Goal: Task Accomplishment & Management: Complete application form

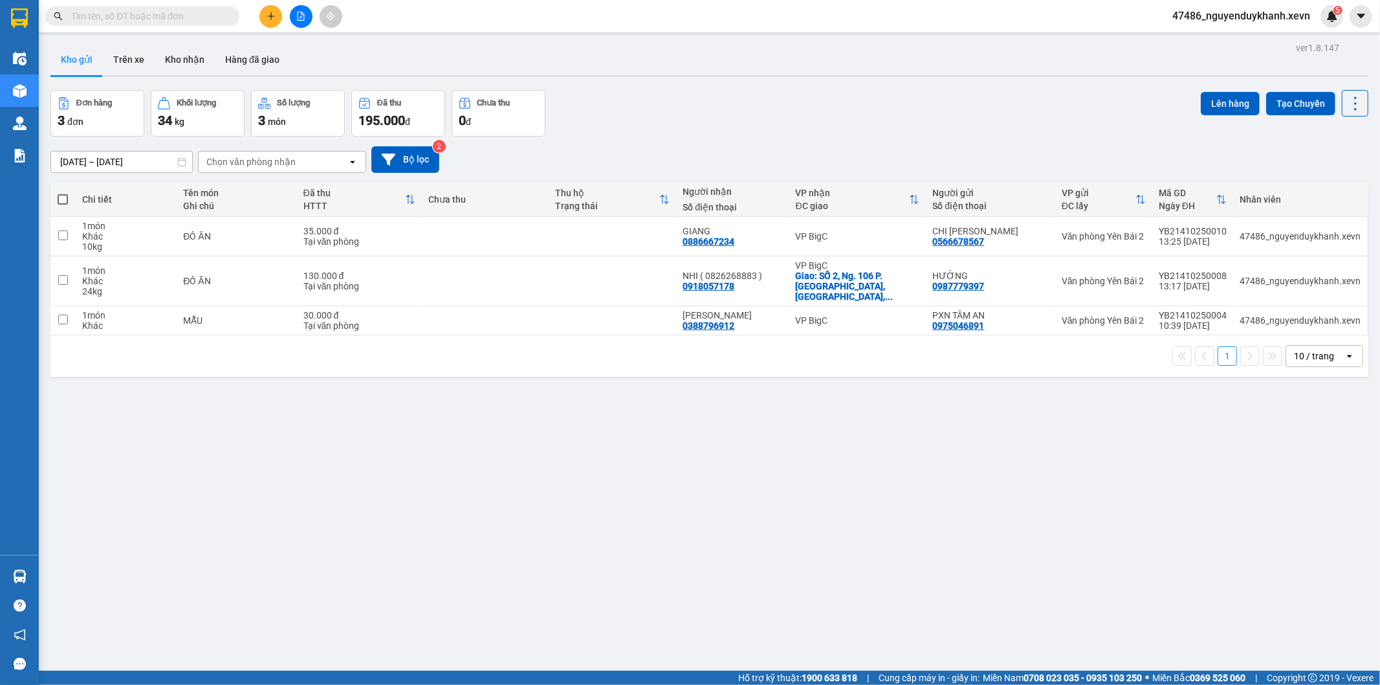
click at [275, 14] on icon "plus" at bounding box center [271, 16] width 9 height 9
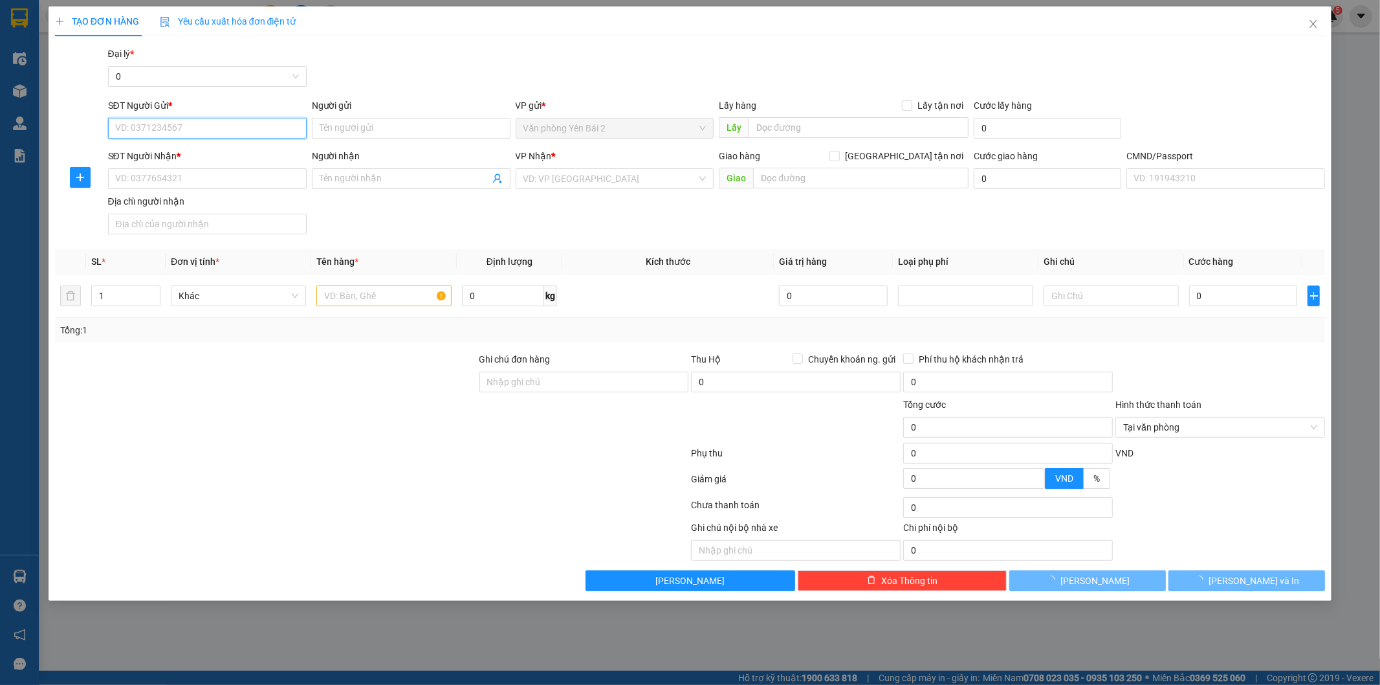
click at [223, 126] on input "SĐT Người Gửi *" at bounding box center [207, 128] width 199 height 21
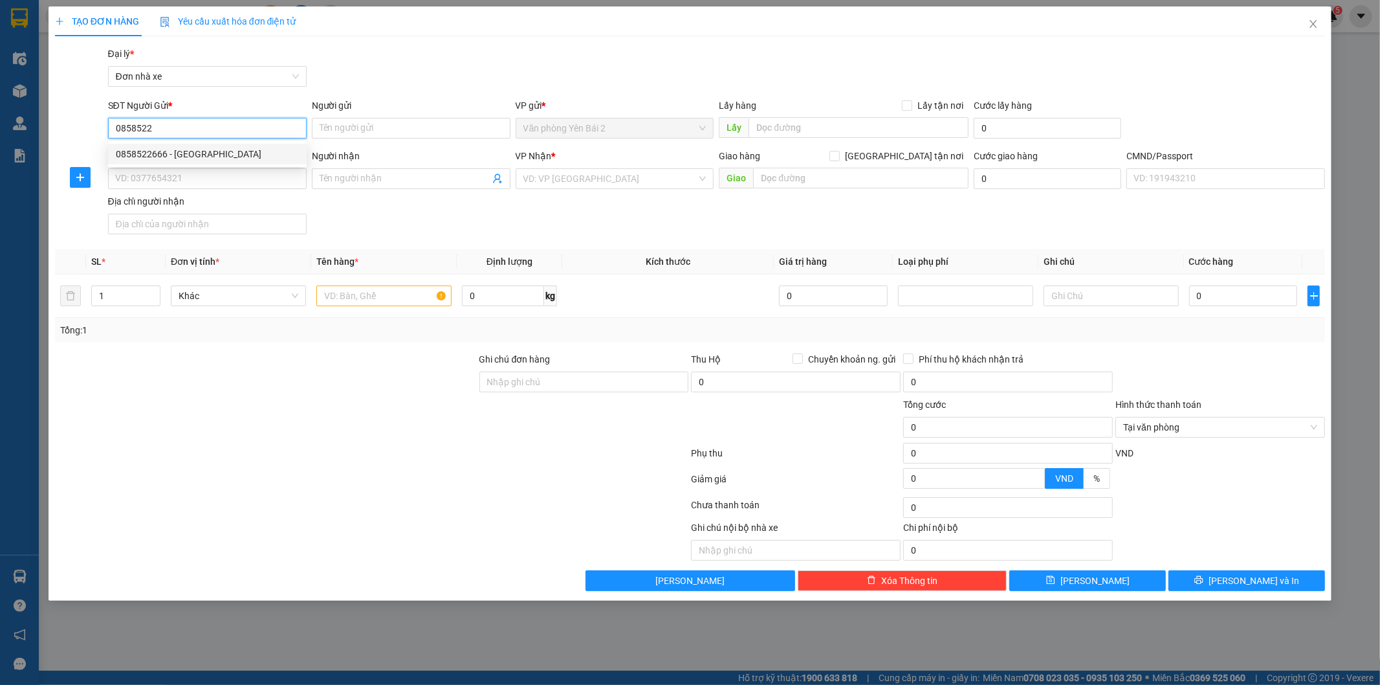
click at [198, 157] on div "0858522666 - [GEOGRAPHIC_DATA]" at bounding box center [207, 154] width 183 height 14
type input "0858522666"
type input "DUNG BẮC"
type input "0899742666"
type input "HOÀNG"
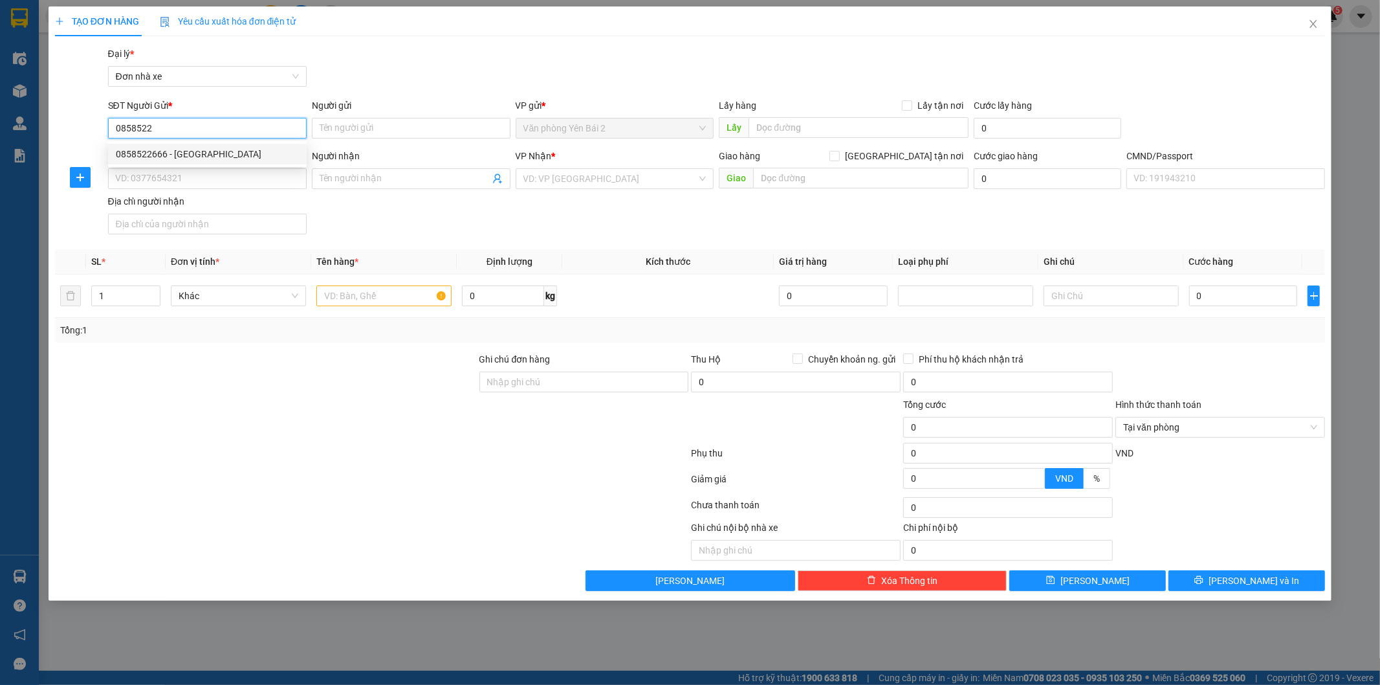
type input "1"
type input "0858522666"
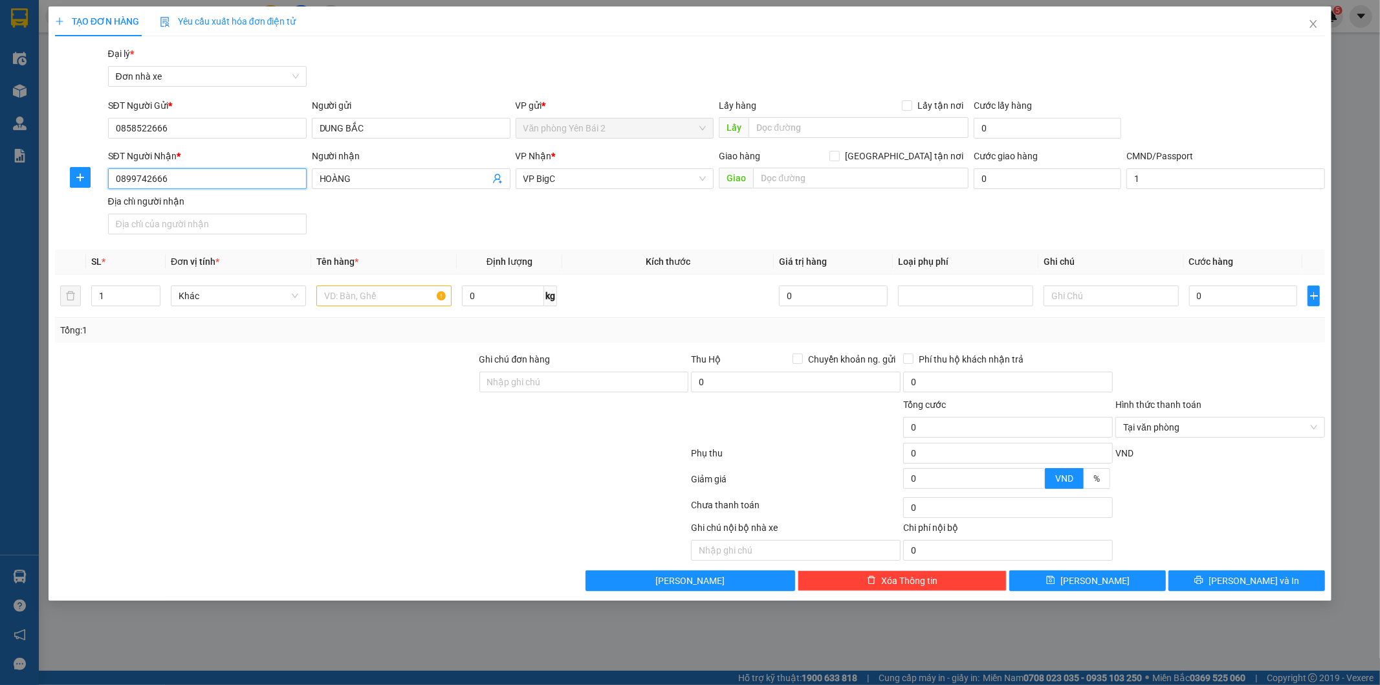
click at [207, 180] on input "0899742666" at bounding box center [207, 178] width 199 height 21
click at [195, 205] on div "0962963000 - [GEOGRAPHIC_DATA]" at bounding box center [207, 204] width 183 height 14
type input "0962963000"
type input "[PERSON_NAME]"
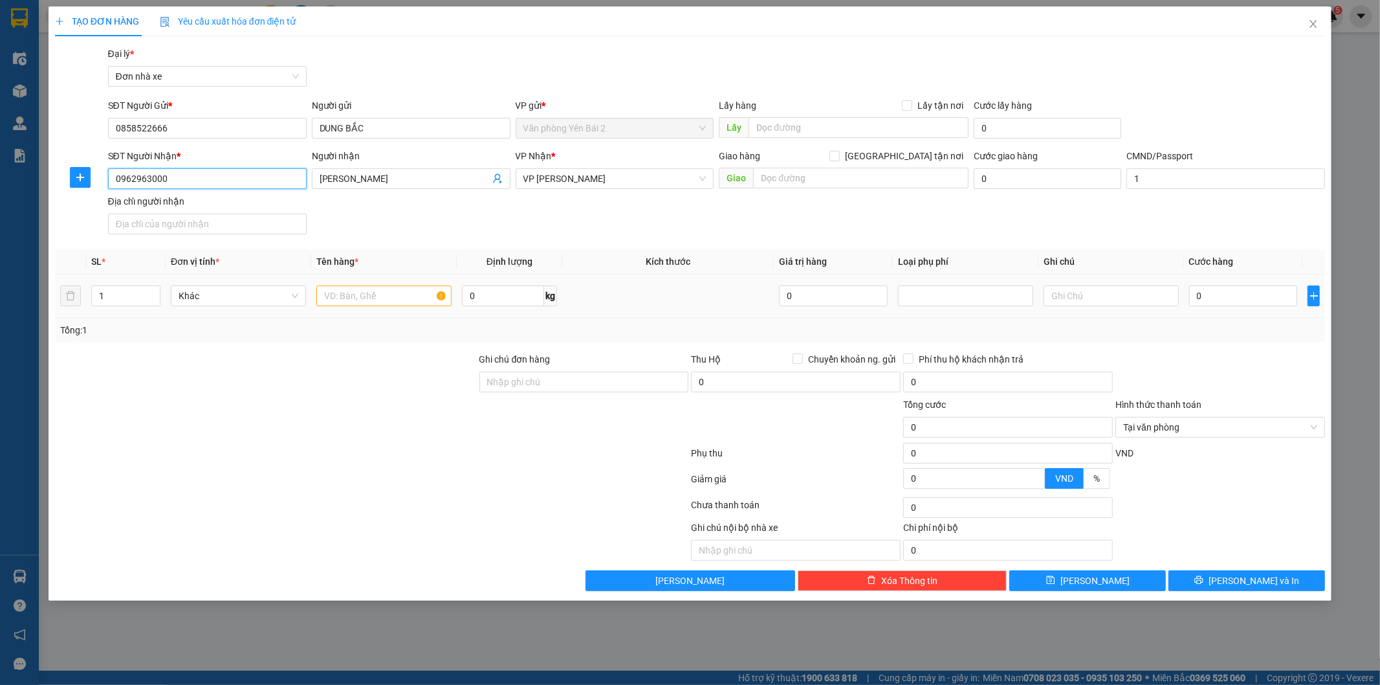
type input "0962963000"
click at [405, 293] on input "text" at bounding box center [383, 295] width 135 height 21
type input "PT OTO"
click at [489, 296] on input "0" at bounding box center [503, 295] width 82 height 21
type input "3"
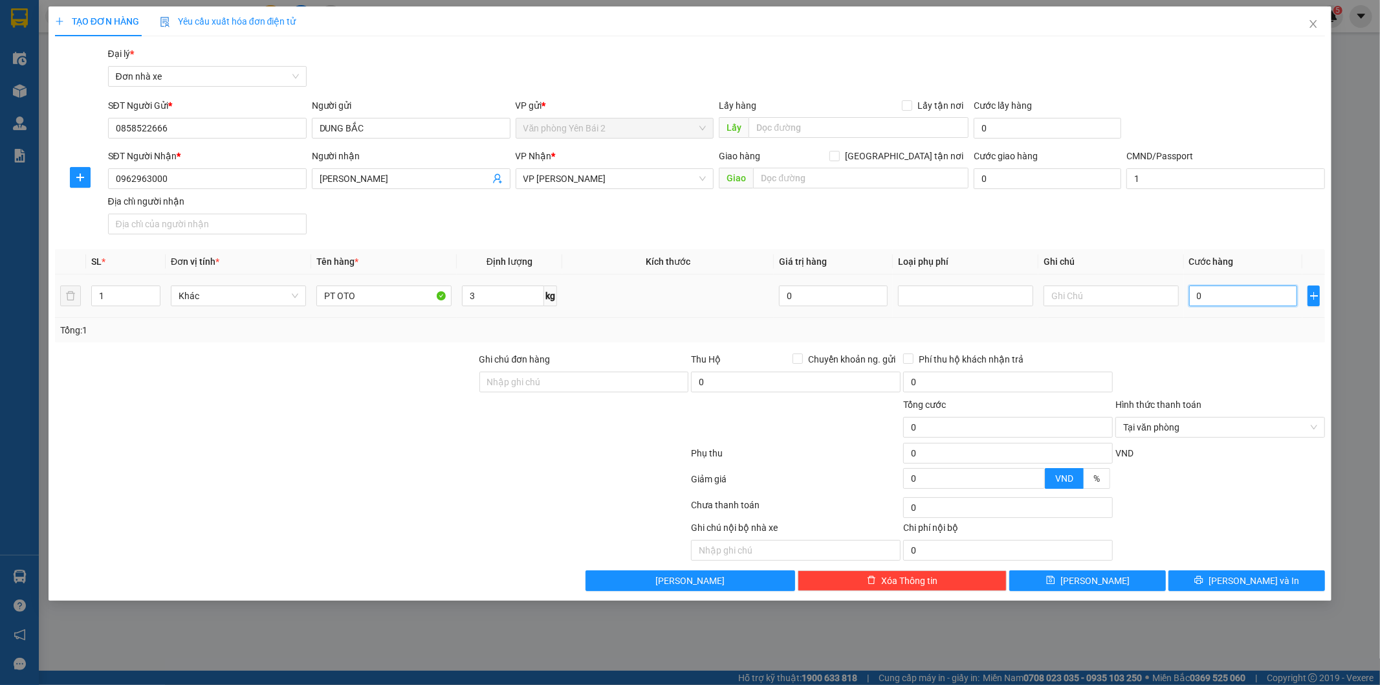
click at [1217, 298] on input "0" at bounding box center [1243, 295] width 109 height 21
type input "3"
type input "30"
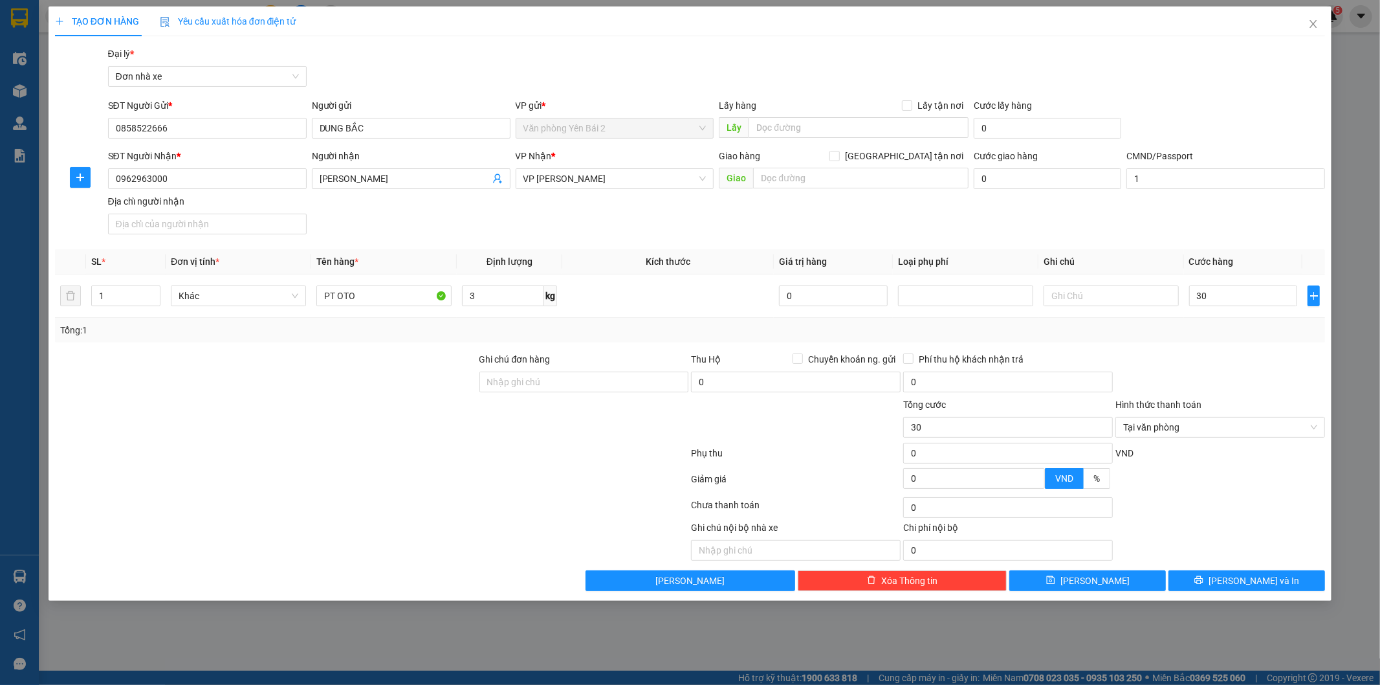
type input "30.000"
click at [1211, 328] on div "Tổng: 1" at bounding box center [690, 330] width 1261 height 14
type input "30.000"
click at [1204, 342] on div "Tổng: 1" at bounding box center [690, 330] width 1271 height 25
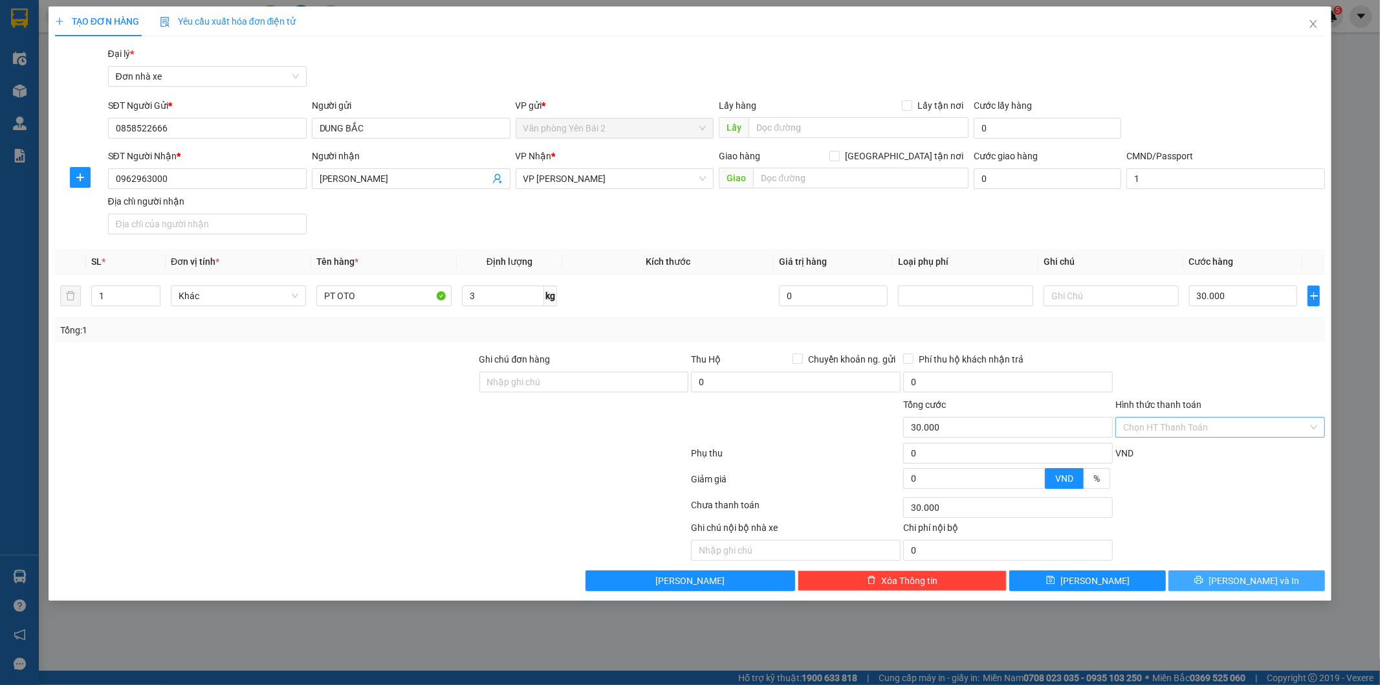
click at [1243, 576] on span "[PERSON_NAME] và In" at bounding box center [1254, 580] width 91 height 14
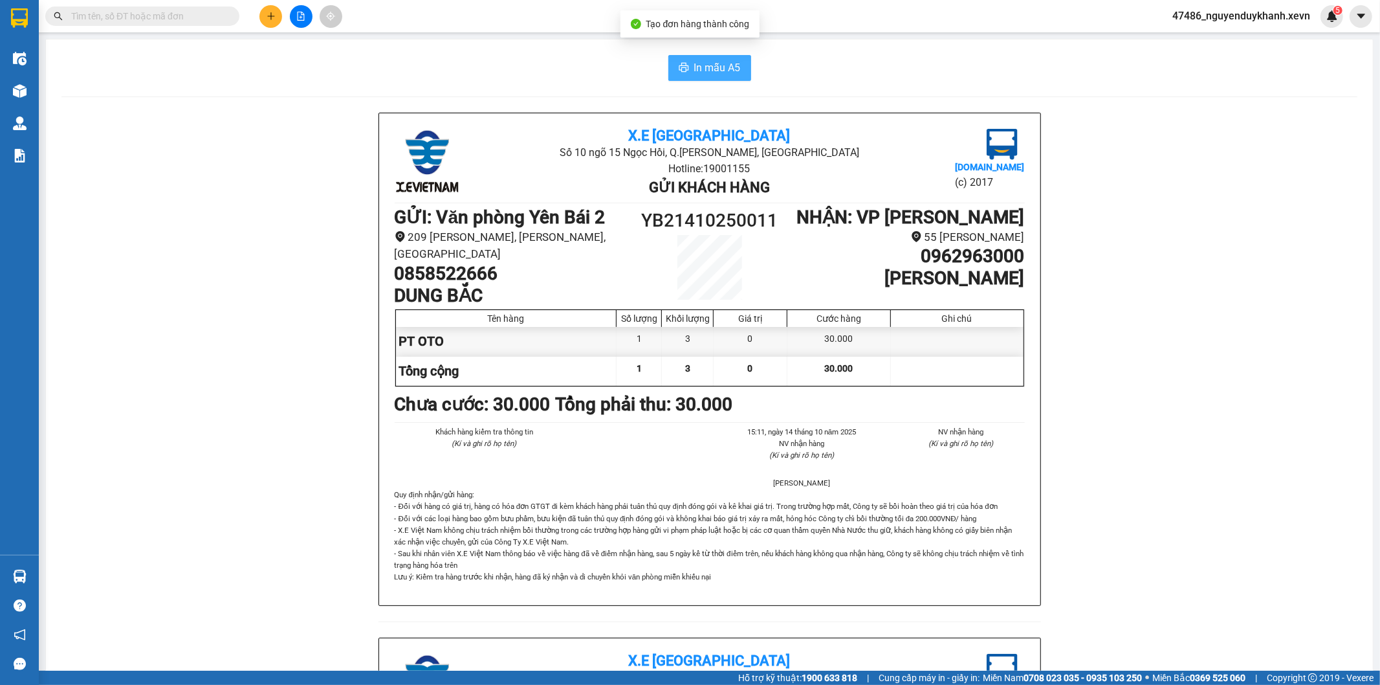
click at [721, 75] on span "In mẫu A5" at bounding box center [717, 68] width 47 height 16
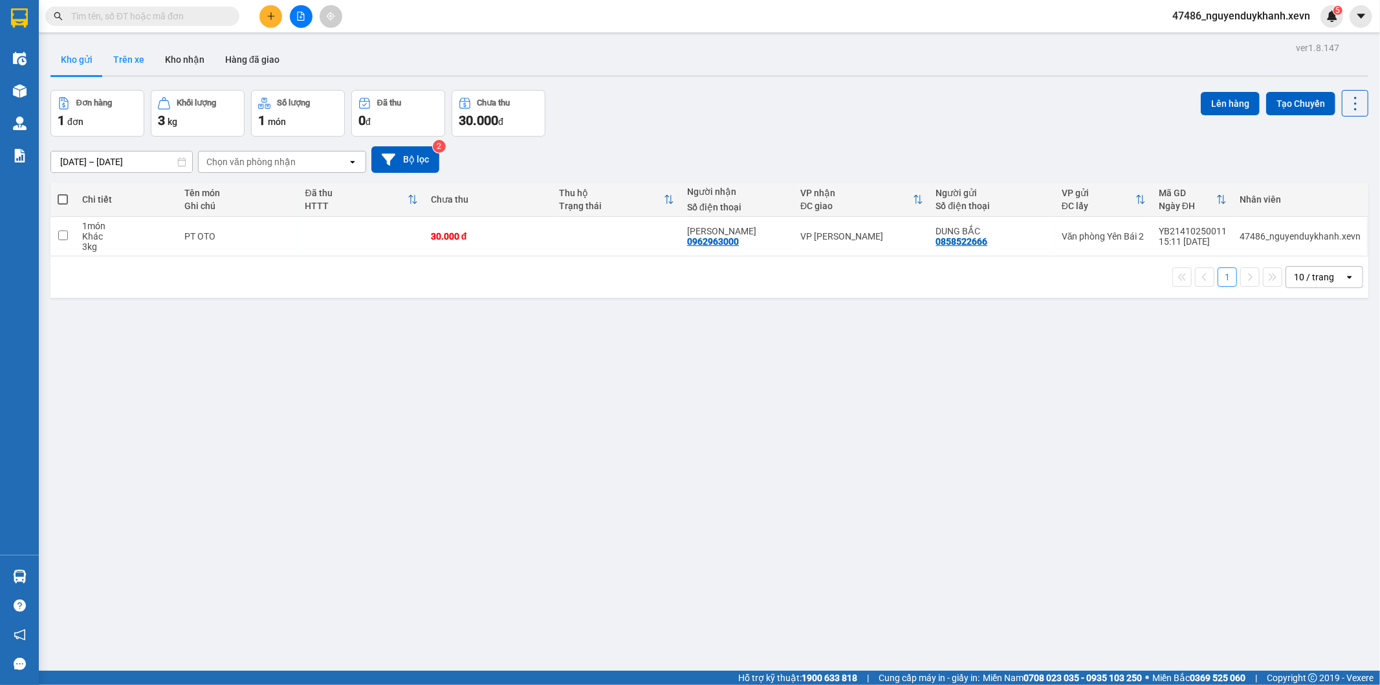
click at [125, 61] on button "Trên xe" at bounding box center [129, 59] width 52 height 31
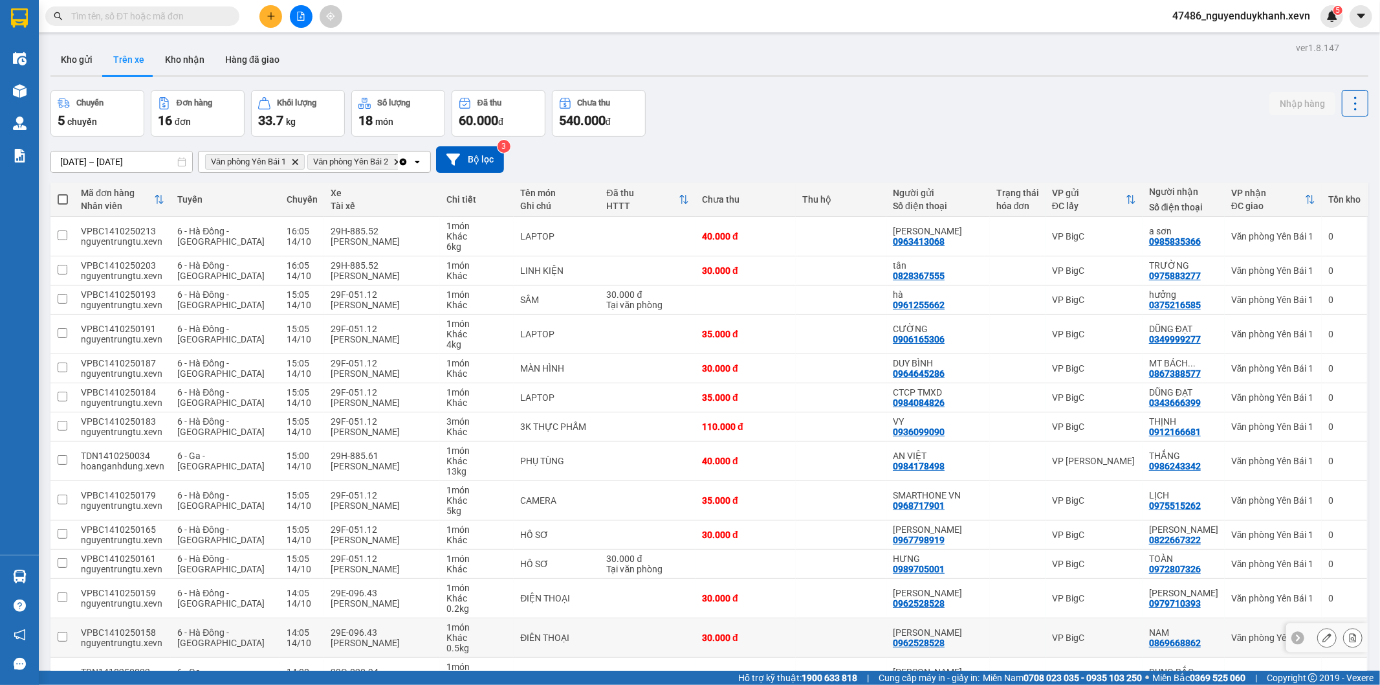
scroll to position [159, 0]
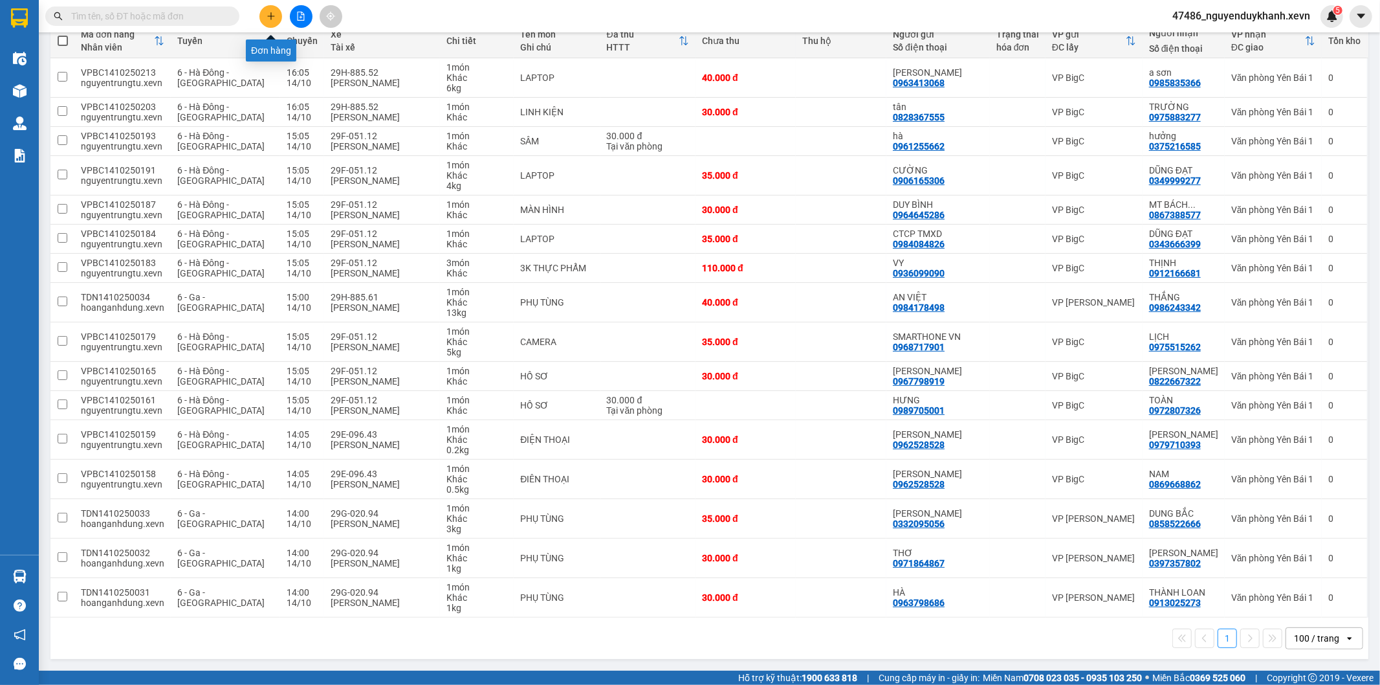
click at [274, 15] on icon "plus" at bounding box center [271, 16] width 9 height 9
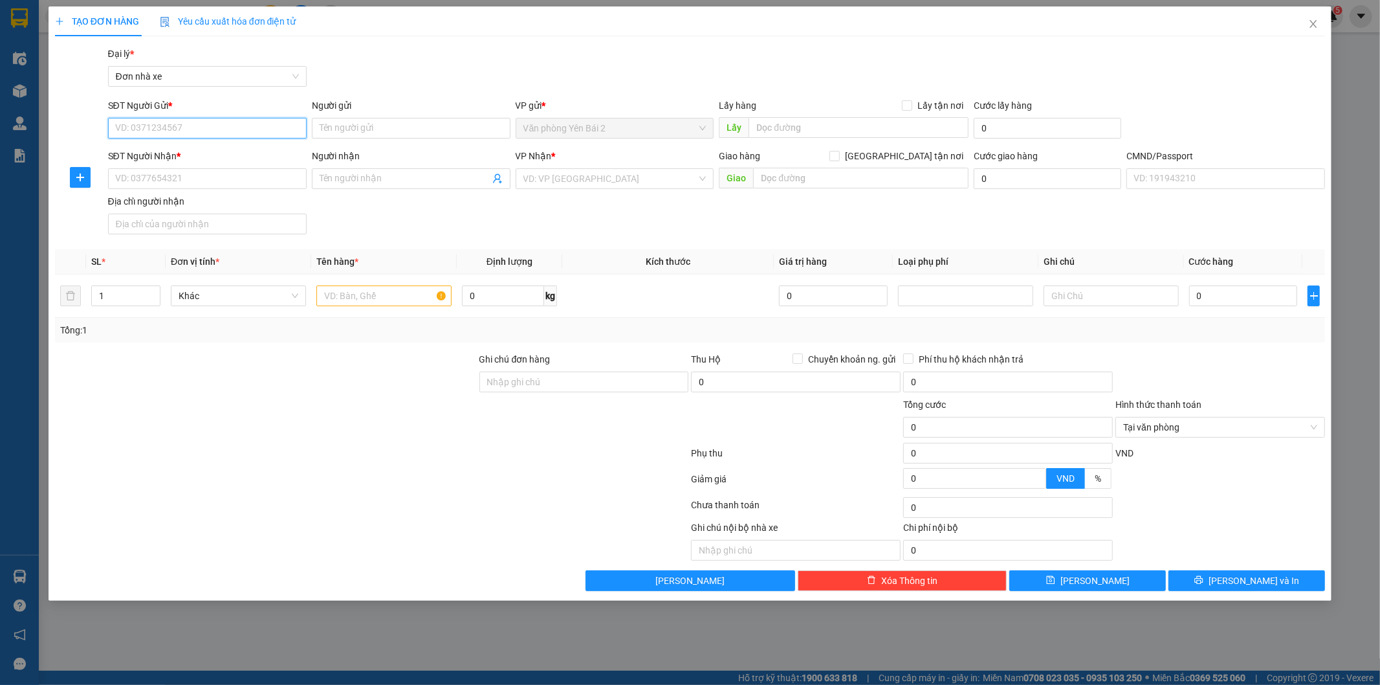
click at [223, 127] on input "SĐT Người Gửi *" at bounding box center [207, 128] width 199 height 21
click at [222, 135] on input "SĐT Người Gửi *" at bounding box center [207, 128] width 199 height 21
click at [204, 151] on div "0915871757 - [GEOGRAPHIC_DATA]" at bounding box center [207, 154] width 183 height 14
type input "0915871757"
type input "Cô Lan"
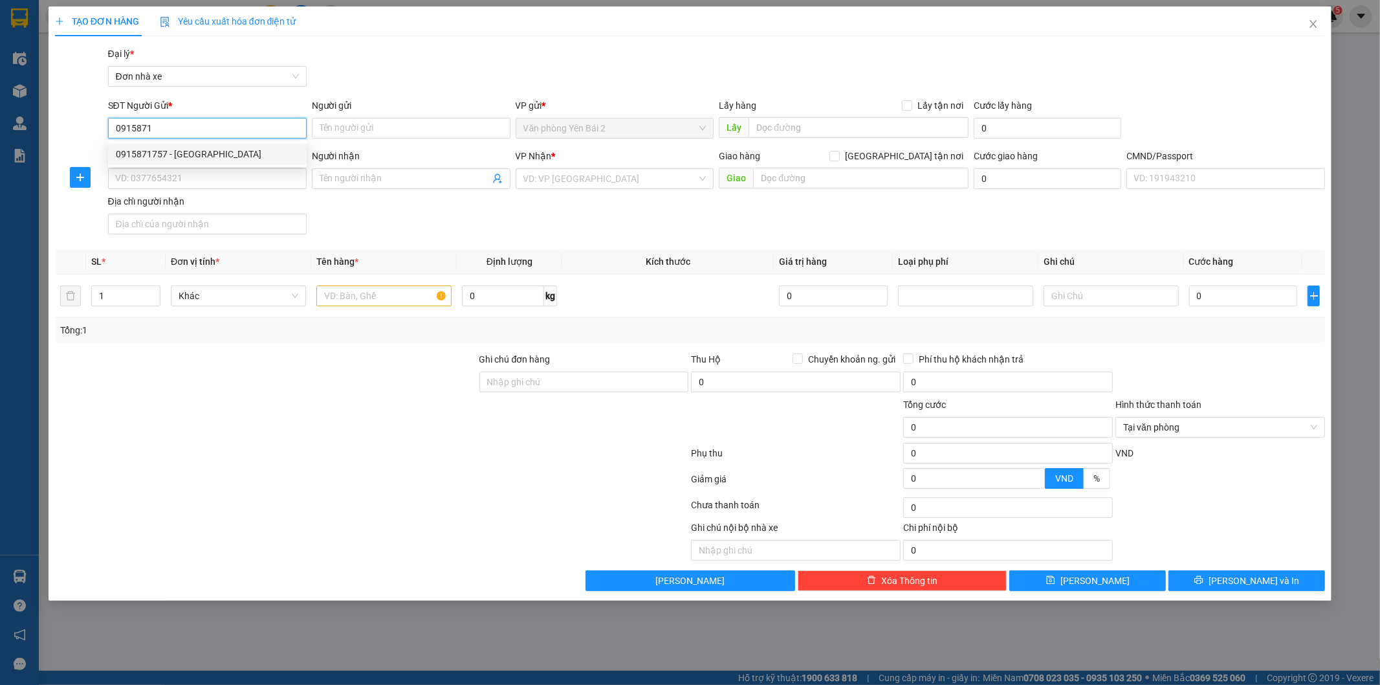
type input "0823697290"
type input "[PERSON_NAME]"
type input "001200008802 [PERSON_NAME]"
type input "123"
type input "0915871757"
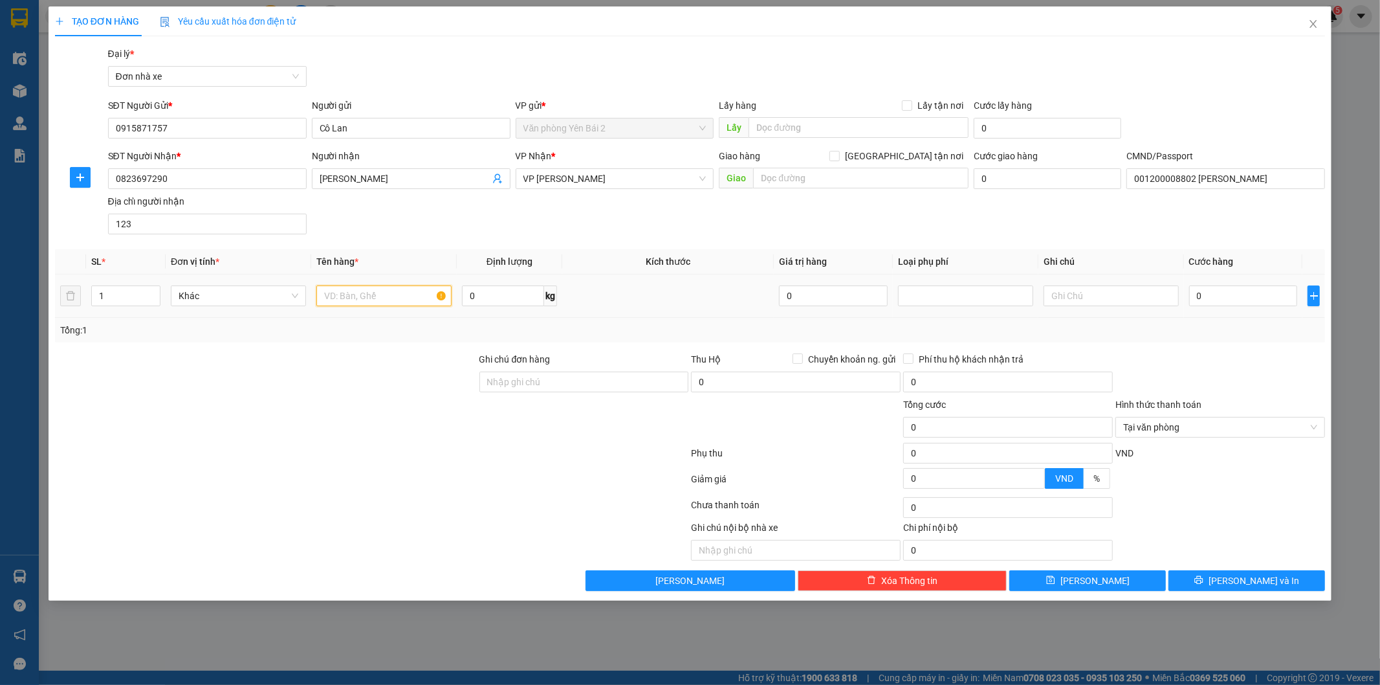
click at [379, 298] on input "text" at bounding box center [383, 295] width 135 height 21
type input "MẪU XN"
click at [518, 294] on input "0" at bounding box center [503, 295] width 82 height 21
type input "0.5"
click at [1258, 300] on input "0" at bounding box center [1243, 295] width 109 height 21
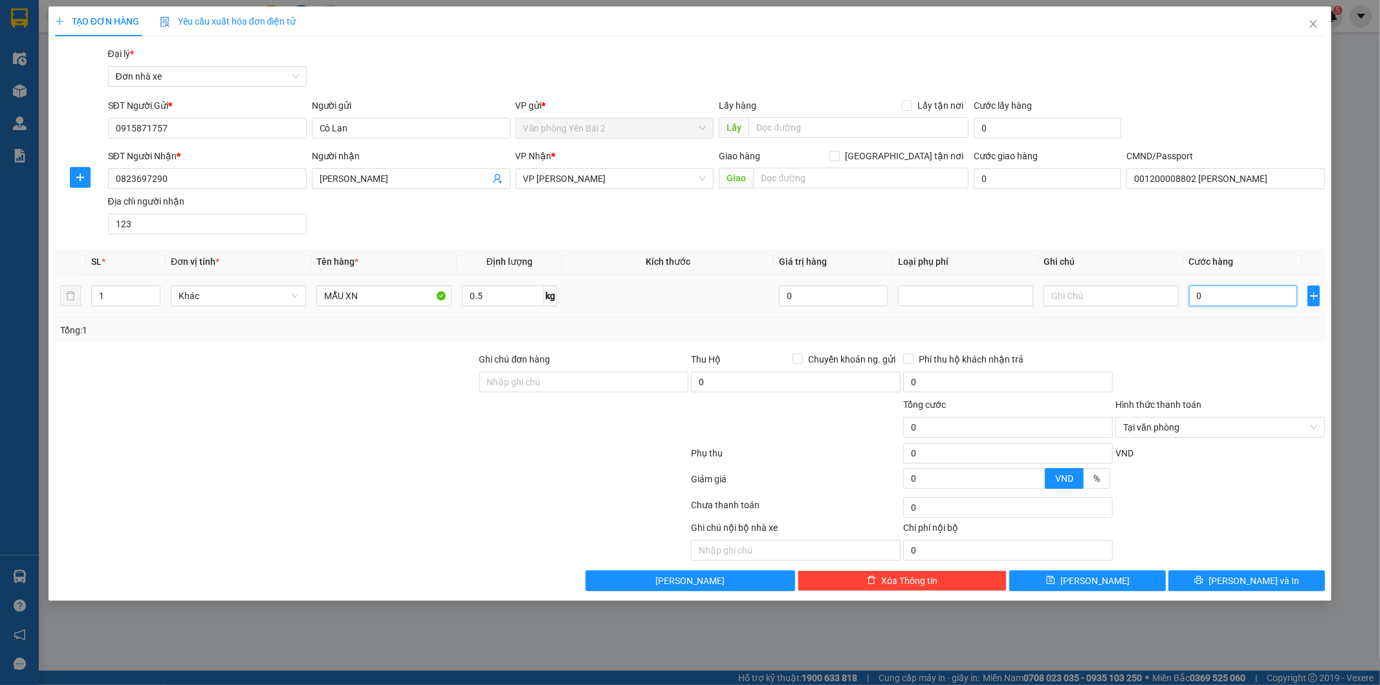
type input "3"
type input "30"
type input "30.000"
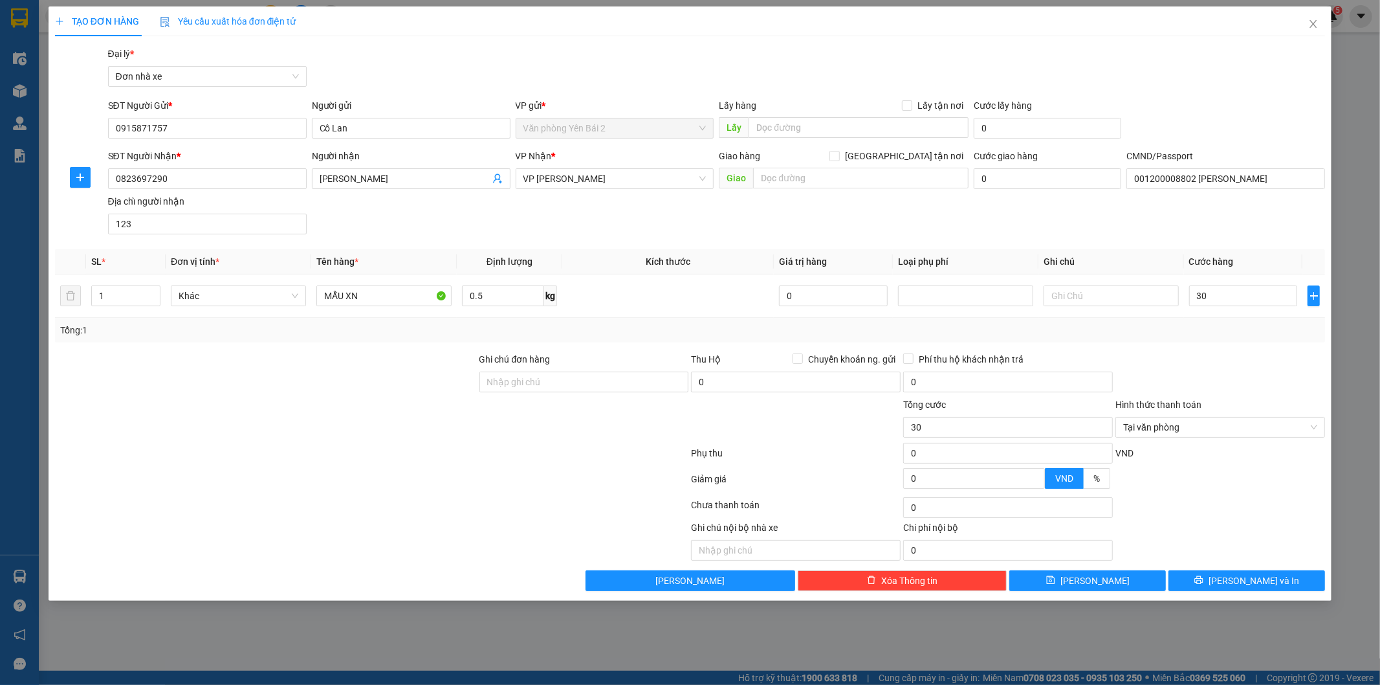
type input "30.000"
click at [1233, 392] on div at bounding box center [1220, 374] width 212 height 45
type input "30.000"
click at [1263, 583] on span "[PERSON_NAME] và In" at bounding box center [1254, 580] width 91 height 14
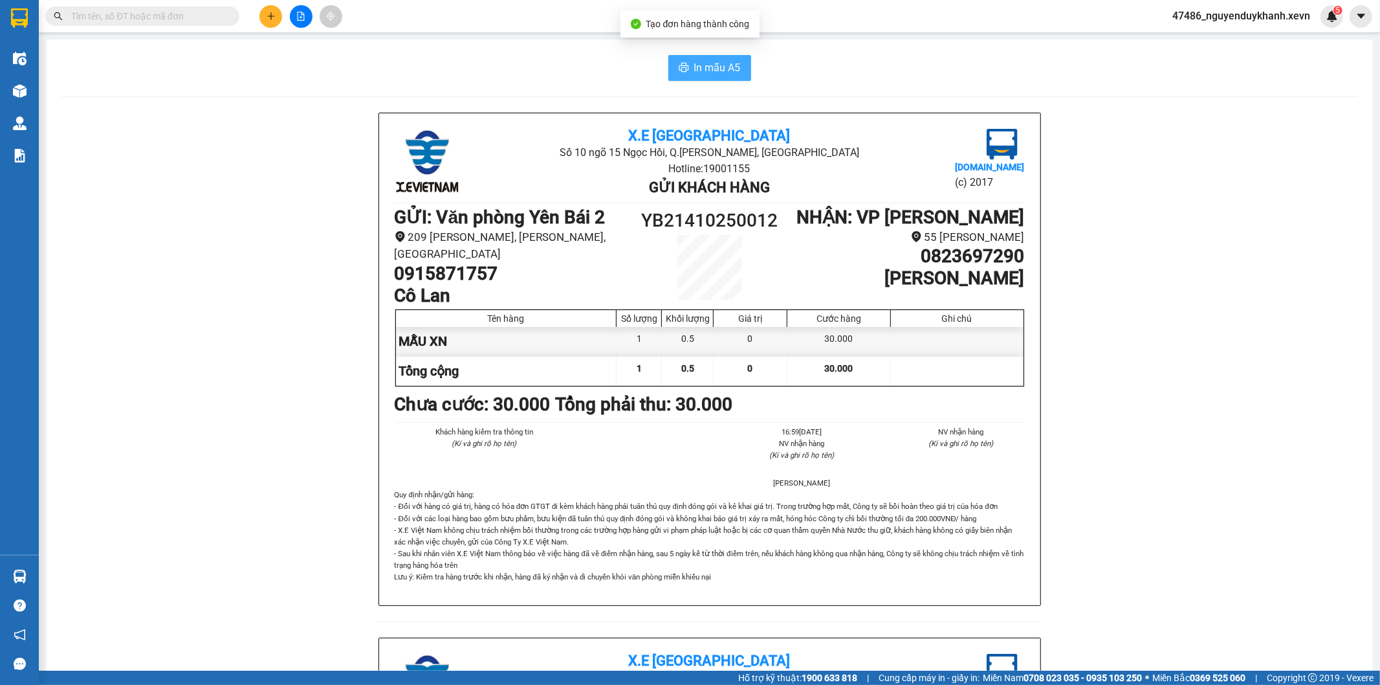
click at [721, 63] on span "In mẫu A5" at bounding box center [717, 68] width 47 height 16
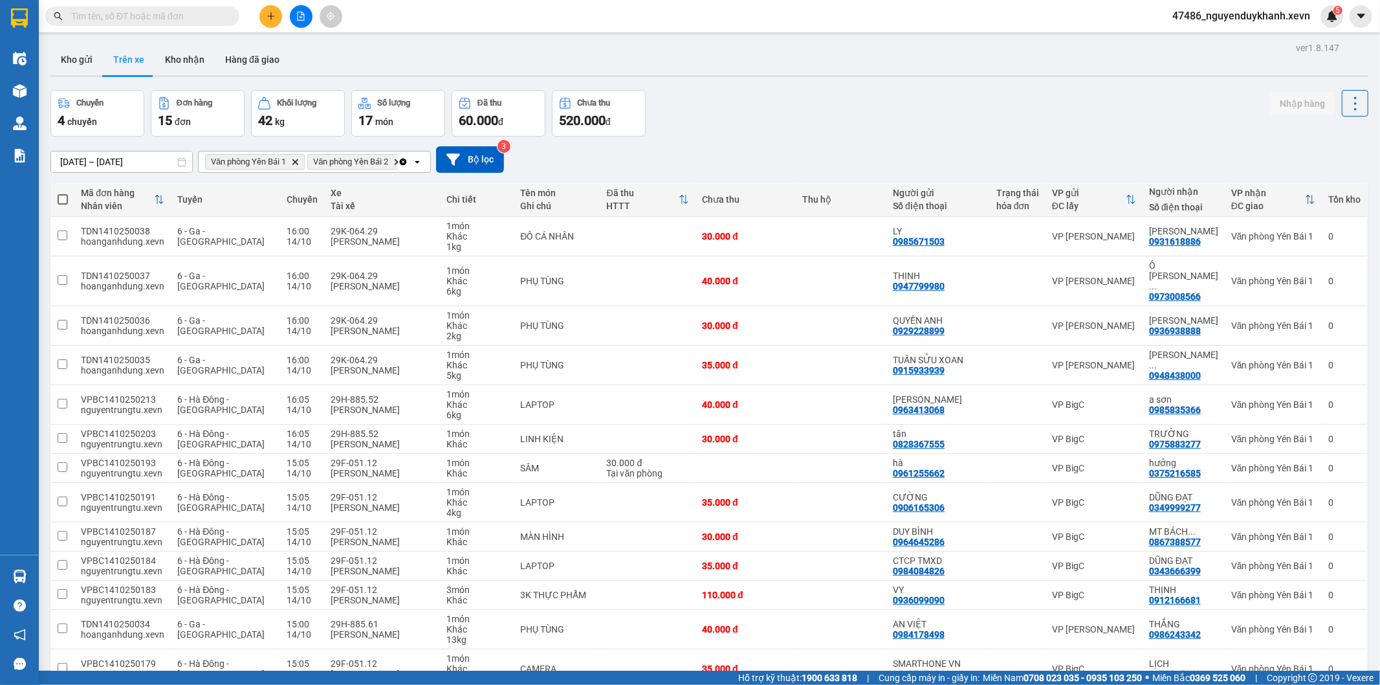
click at [939, 98] on div "Chuyến 4 chuyến Đơn hàng 15 đơn Khối lượng 42 kg Số lượng 17 món Đã thu 60.000 …" at bounding box center [709, 113] width 1318 height 47
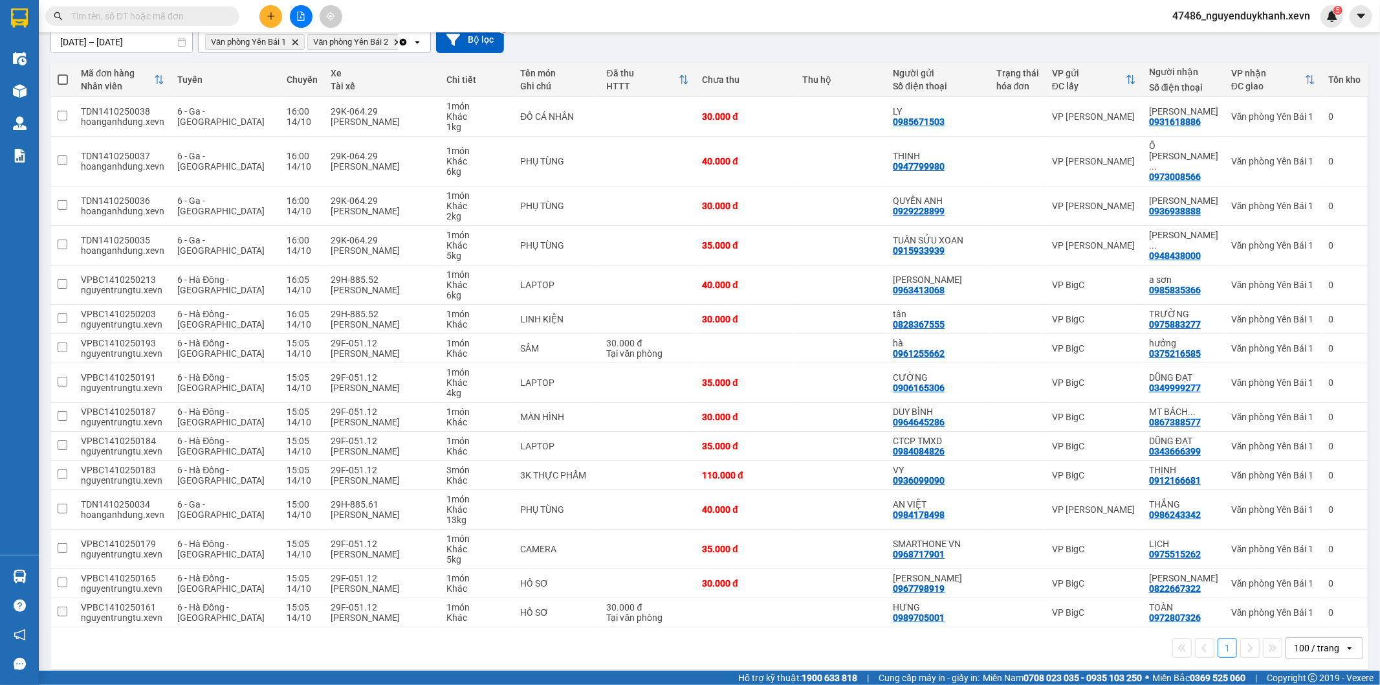
click at [186, 15] on input "text" at bounding box center [147, 16] width 153 height 14
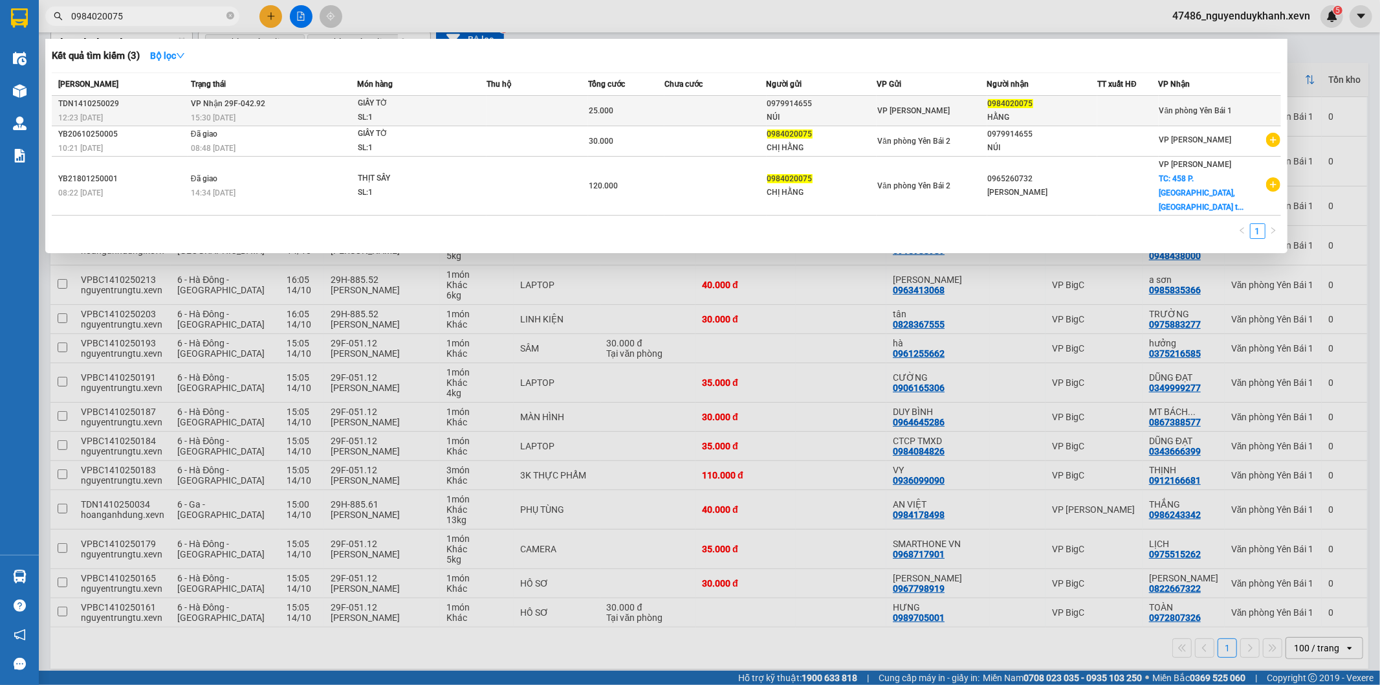
type input "0984020075"
click at [696, 112] on td at bounding box center [716, 111] width 102 height 30
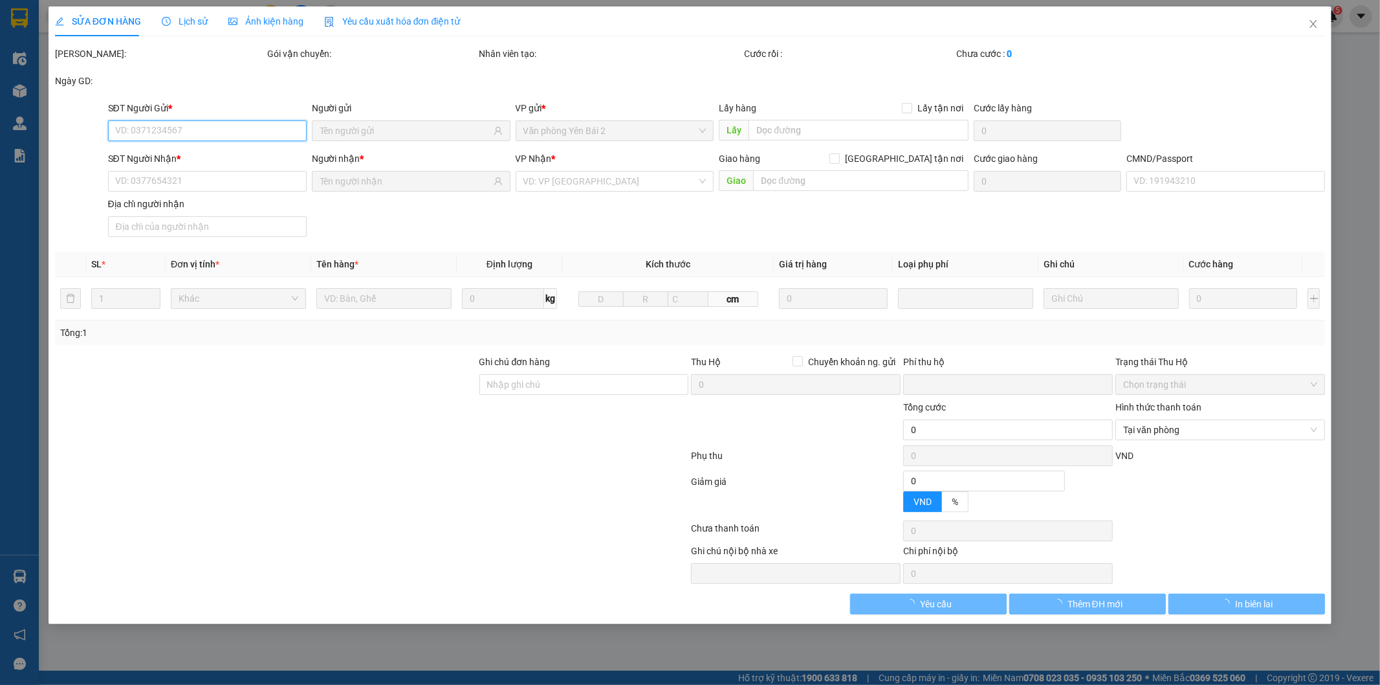
type input "0979914655"
type input "NÚI"
type input "0984020075"
type input "HẰNG"
type input "0967808123 [PERSON_NAME]"
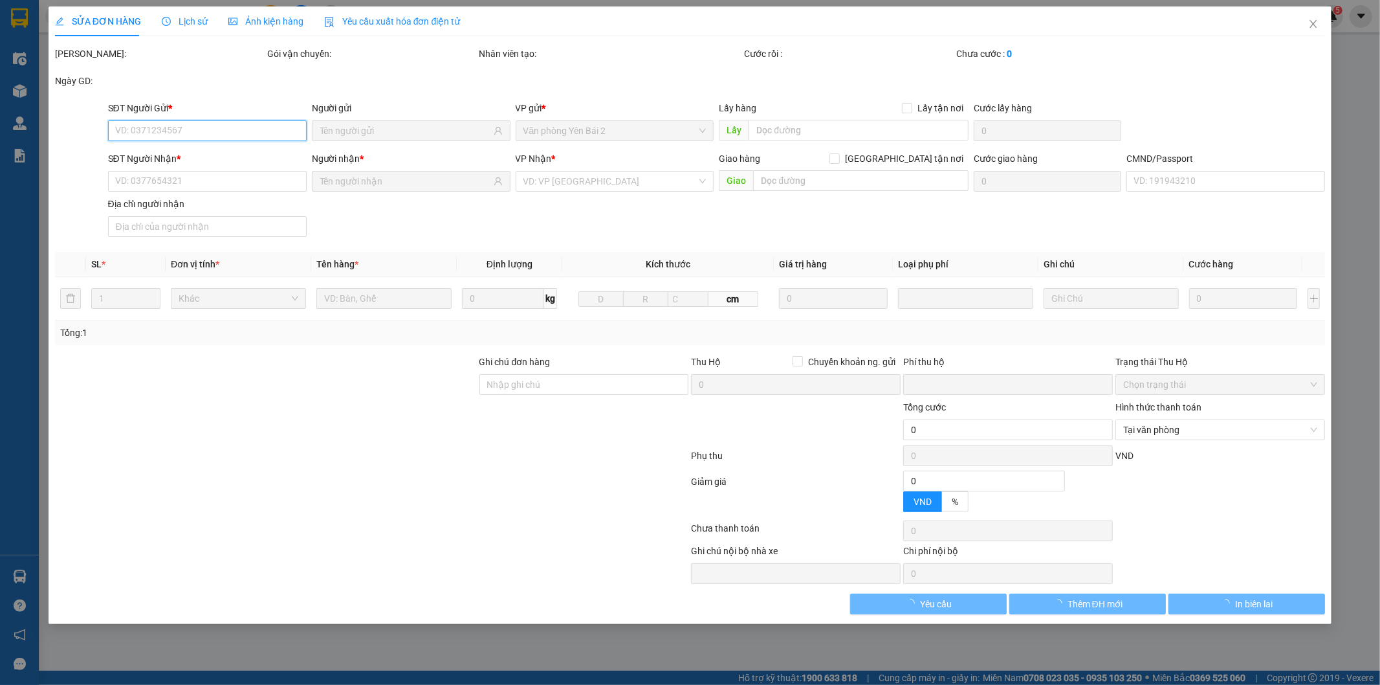
type input "0"
type input "25.000"
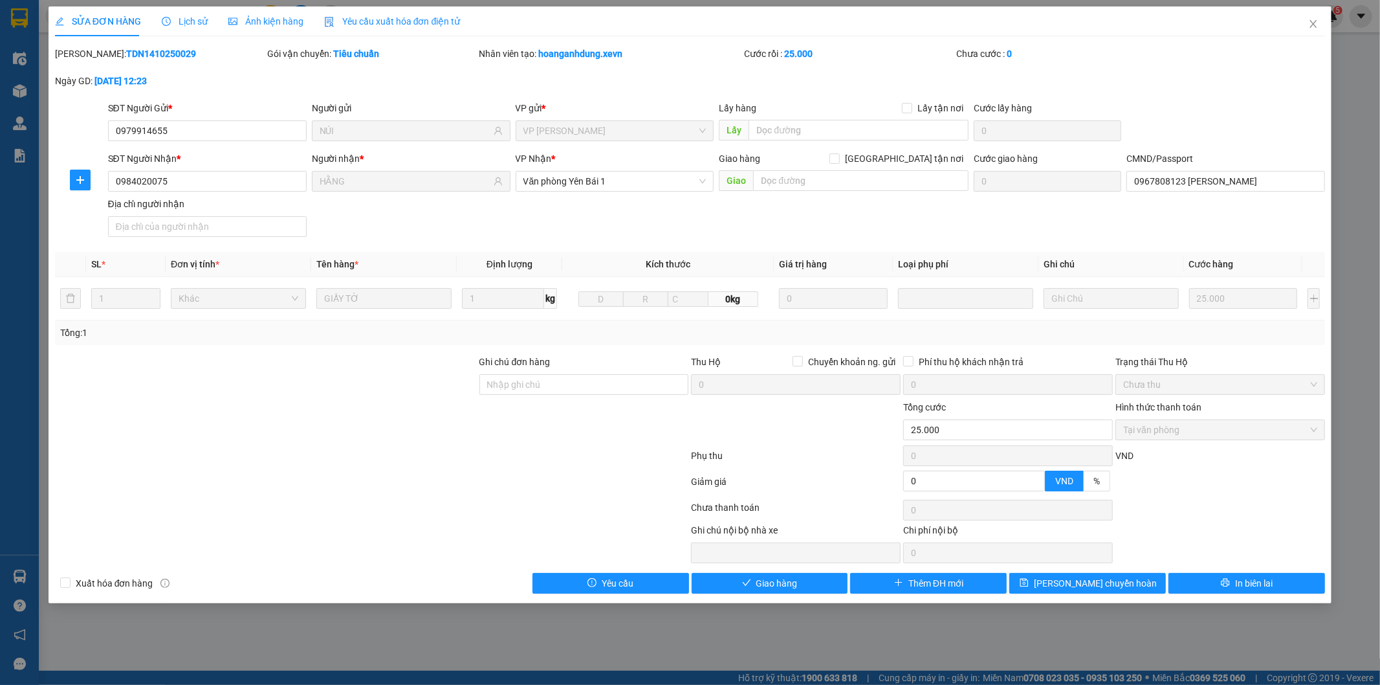
click at [192, 21] on span "Lịch sử" at bounding box center [185, 21] width 46 height 10
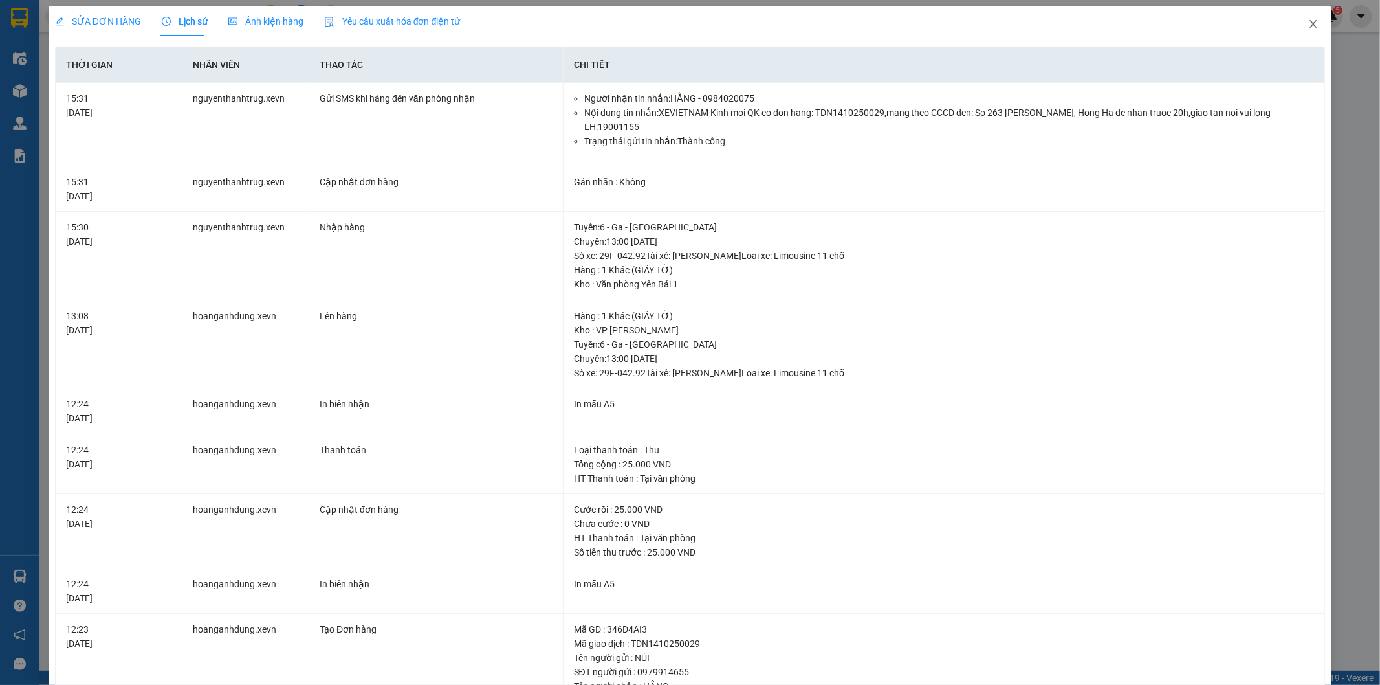
click at [1309, 21] on icon "close" at bounding box center [1314, 24] width 10 height 10
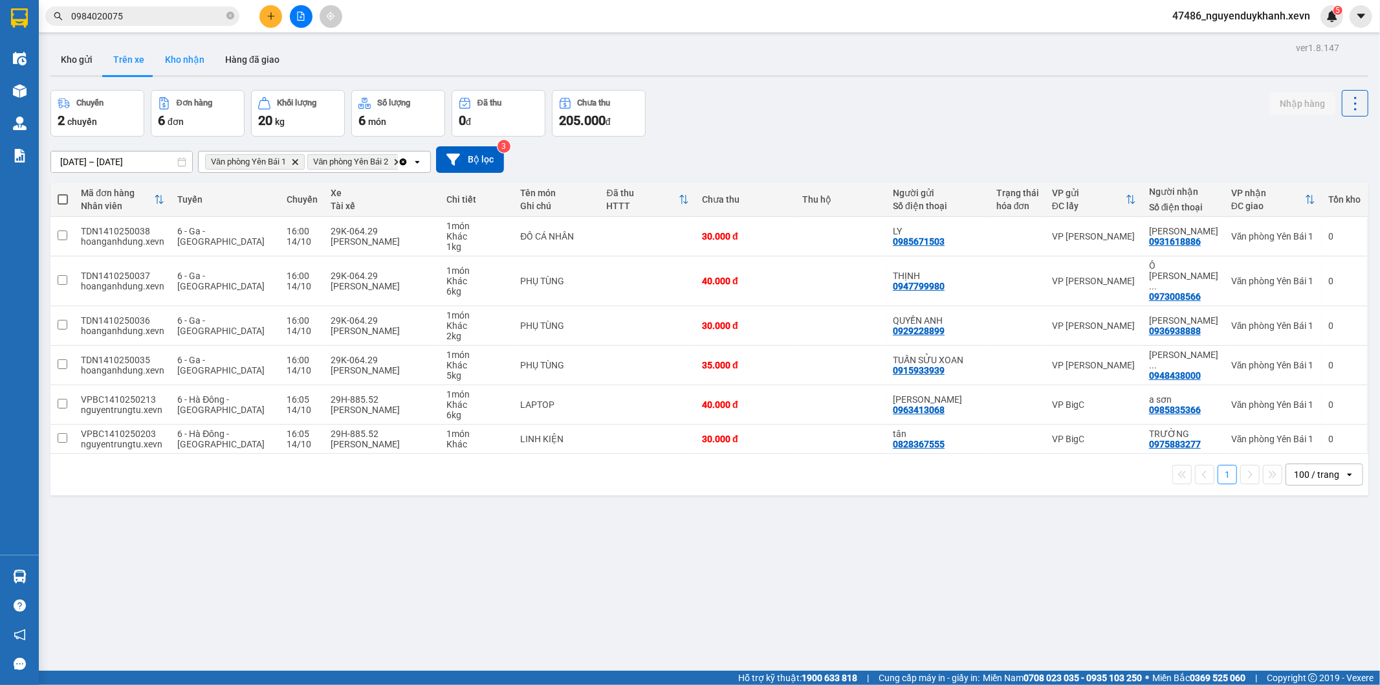
click at [194, 61] on button "Kho nhận" at bounding box center [185, 59] width 60 height 31
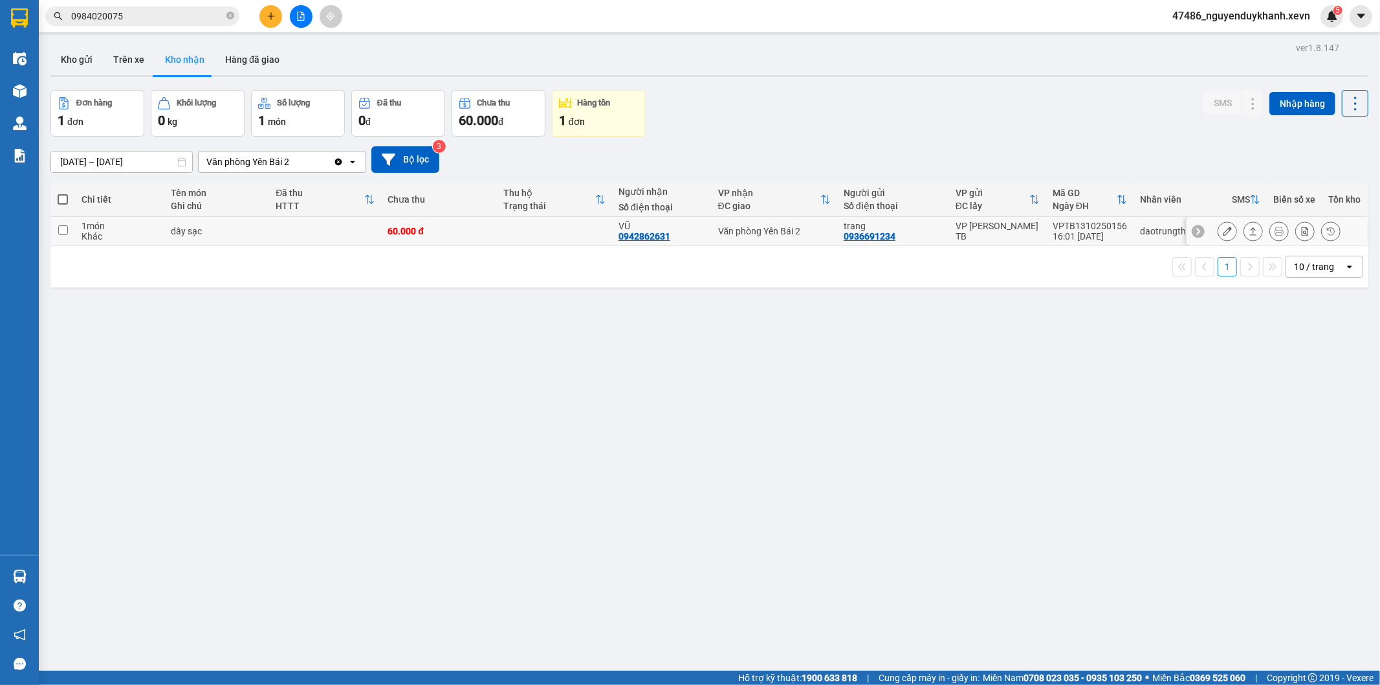
click at [1250, 235] on icon at bounding box center [1253, 231] width 7 height 8
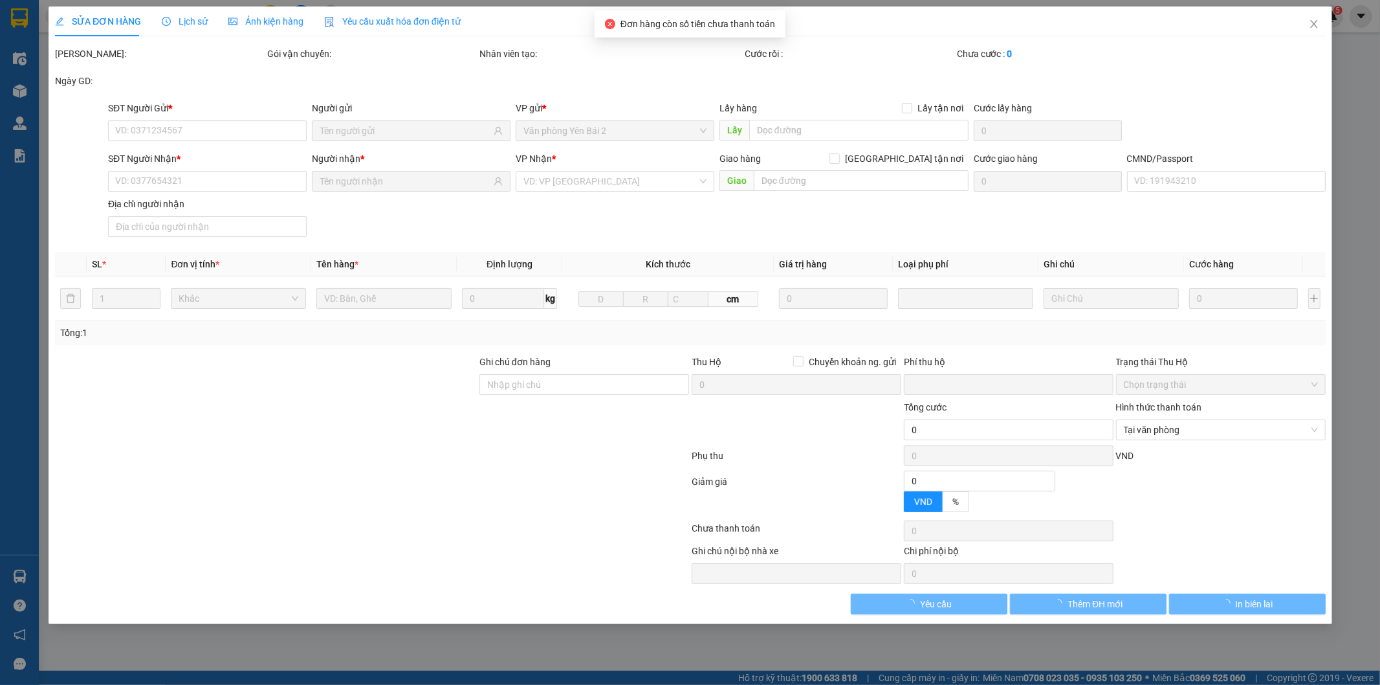
type input "0936691234"
type input "trang"
type input "0942862631"
type input "VŨ"
type input "034091012312"
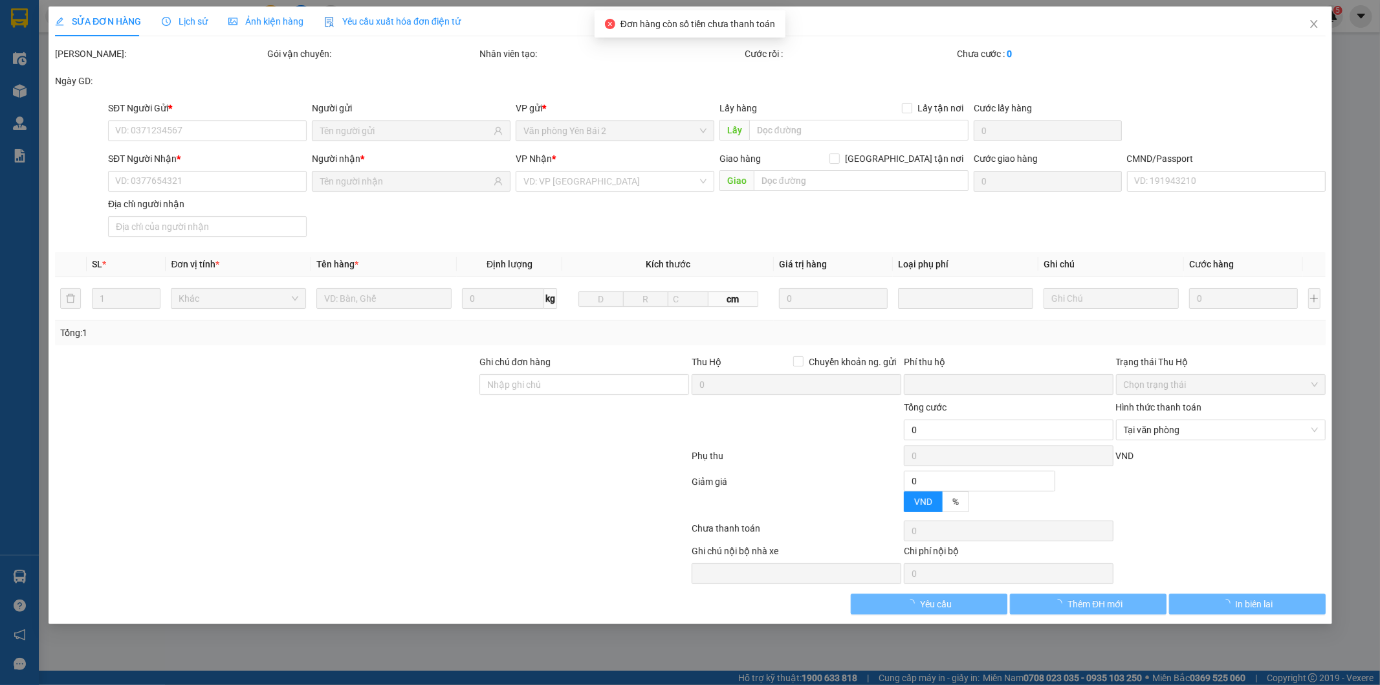
type input "0"
type input "60.000"
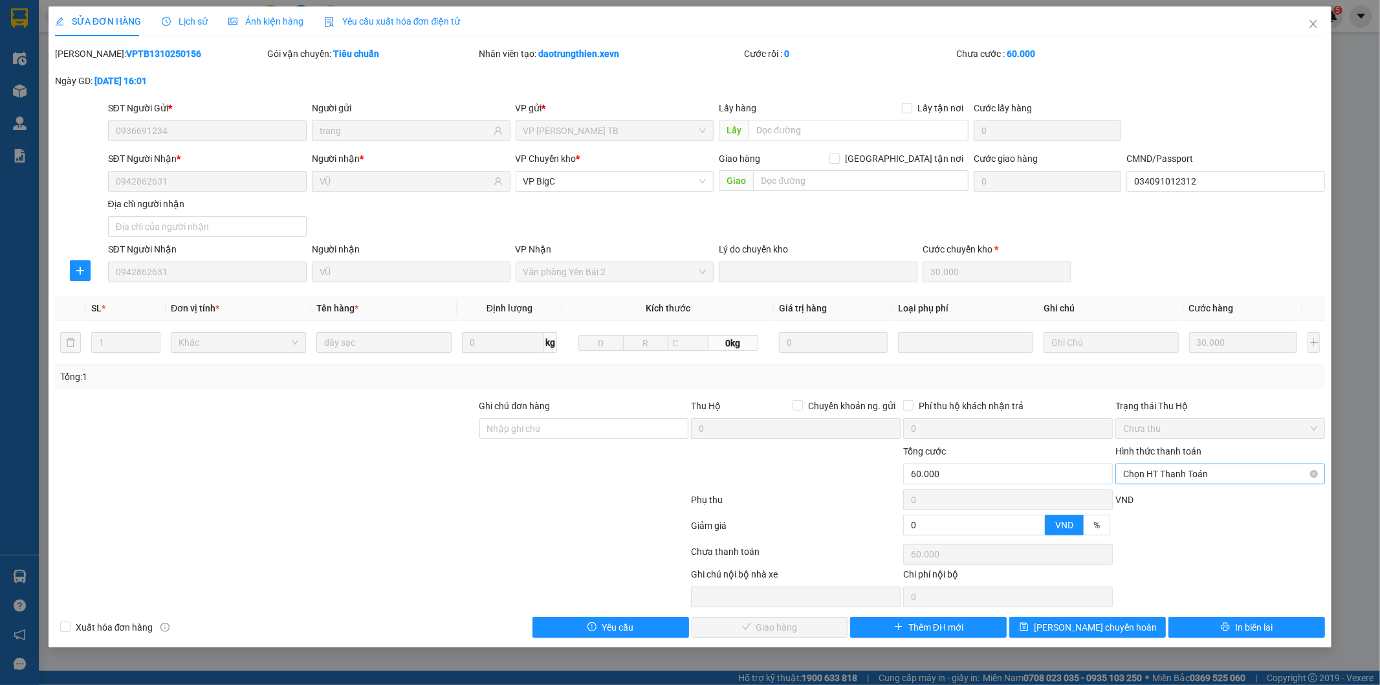
click at [1228, 473] on span "Chọn HT Thanh Toán" at bounding box center [1220, 473] width 194 height 19
click at [1187, 505] on div "Tại văn phòng" at bounding box center [1221, 499] width 194 height 14
type input "0"
click at [1186, 480] on span "Tại văn phòng" at bounding box center [1220, 473] width 194 height 19
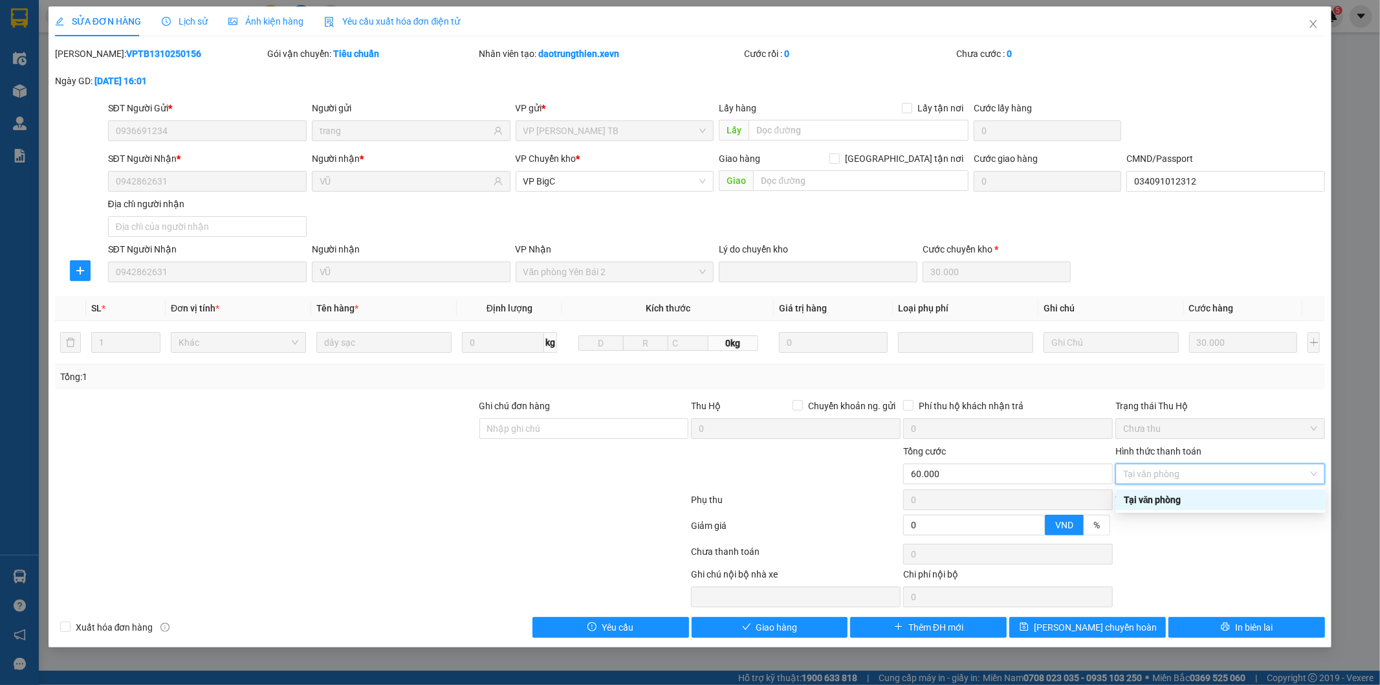
click at [1169, 497] on div "Tại văn phòng" at bounding box center [1221, 499] width 194 height 14
click at [788, 624] on span "Giao hàng" at bounding box center [777, 627] width 41 height 14
